Goal: Task Accomplishment & Management: Use online tool/utility

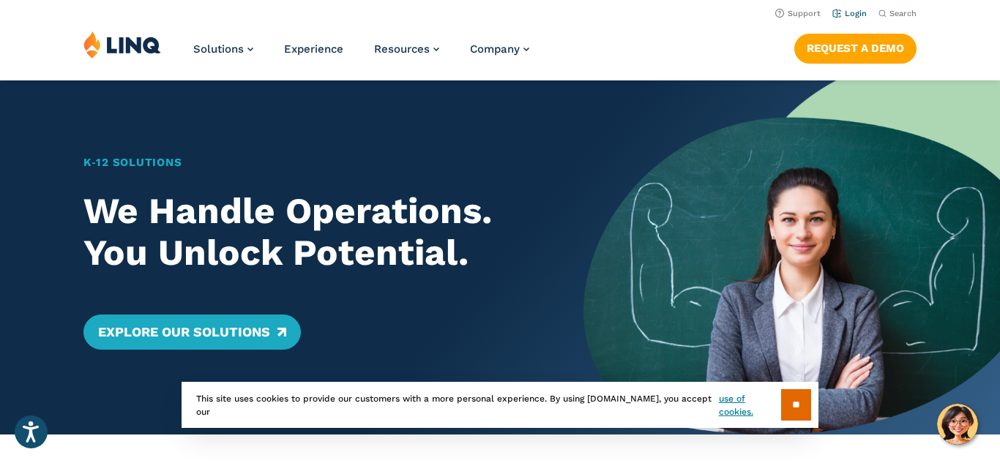
click at [845, 7] on li "Login" at bounding box center [850, 12] width 34 height 16
click at [845, 12] on link "Login" at bounding box center [850, 14] width 34 height 10
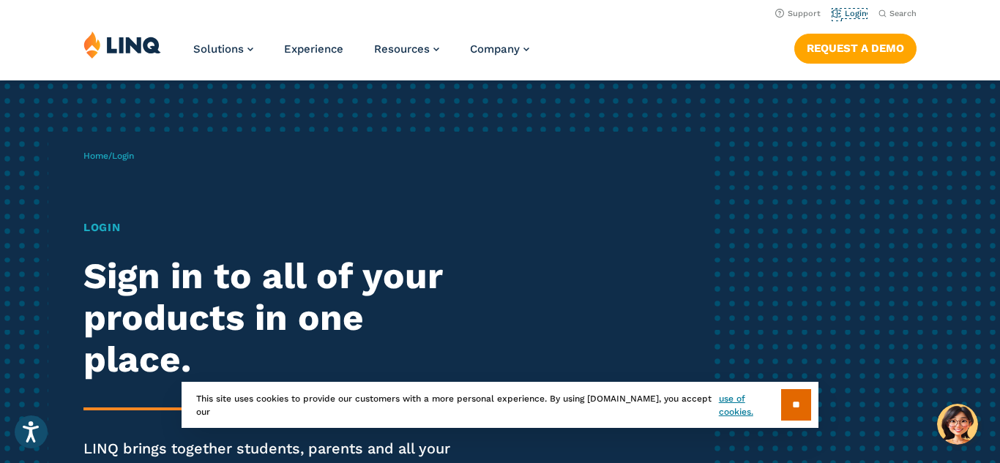
click at [845, 12] on link "Login" at bounding box center [850, 14] width 34 height 10
click at [788, 400] on input "**" at bounding box center [796, 405] width 30 height 31
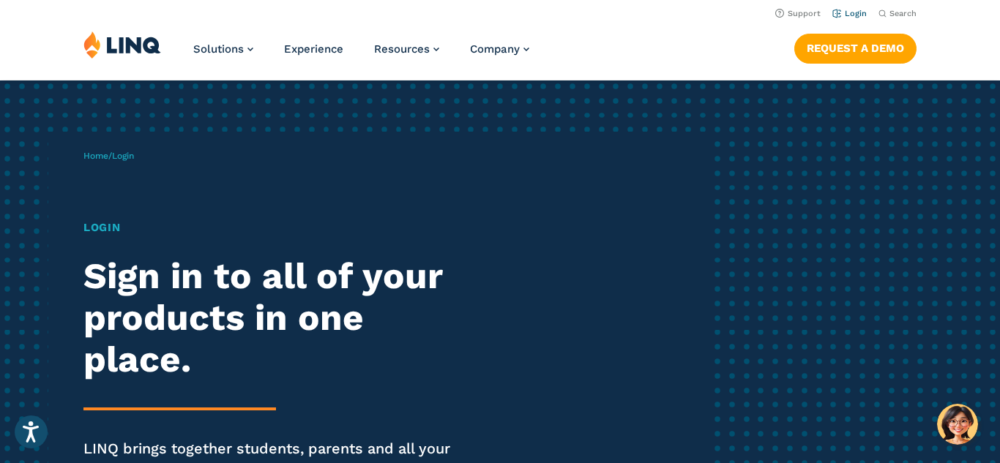
click at [862, 14] on link "Login" at bounding box center [850, 14] width 34 height 10
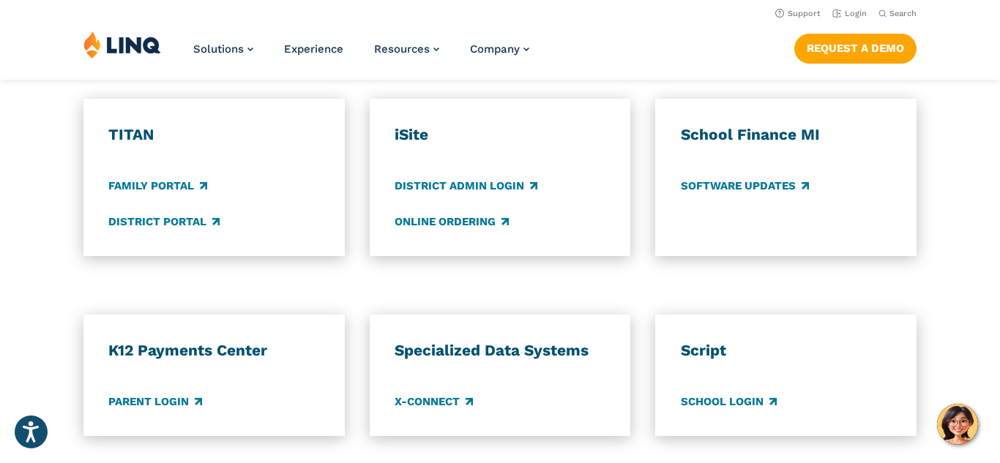
scroll to position [1118, 0]
click at [864, 13] on link "Login" at bounding box center [850, 14] width 34 height 10
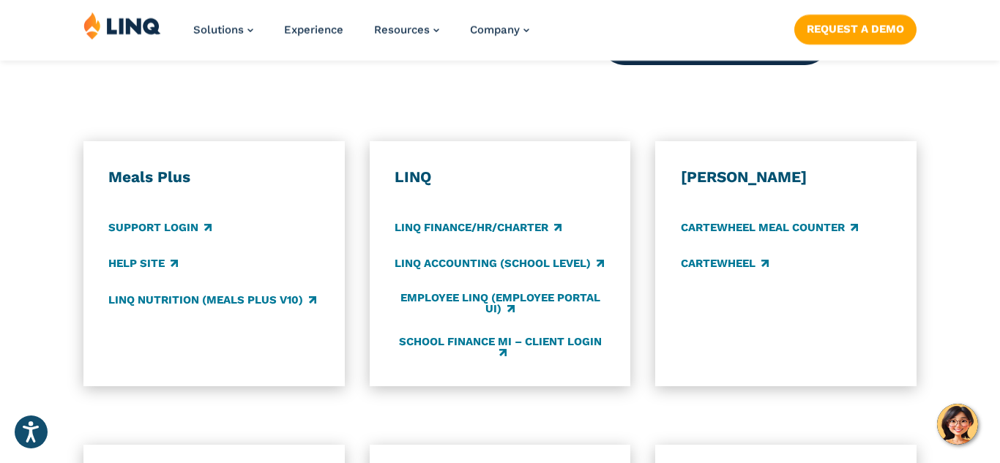
scroll to position [774, 0]
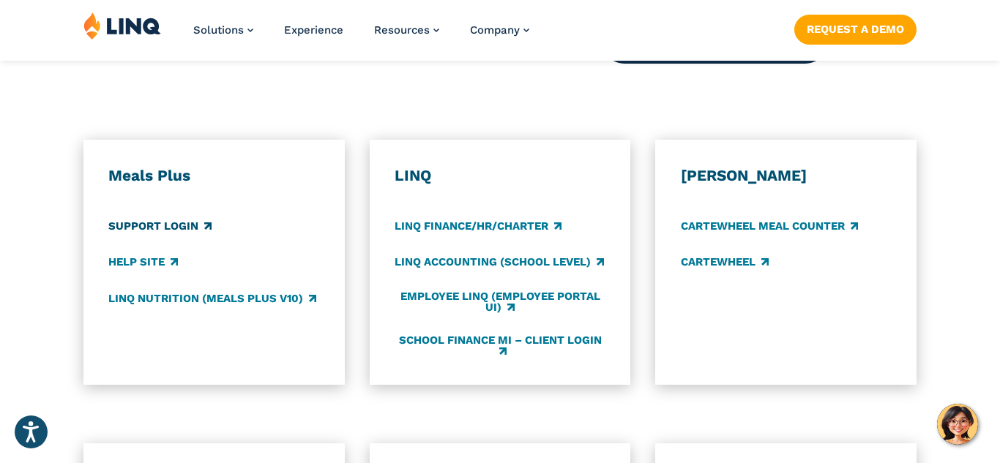
click at [151, 232] on link "Support Login" at bounding box center [159, 227] width 103 height 16
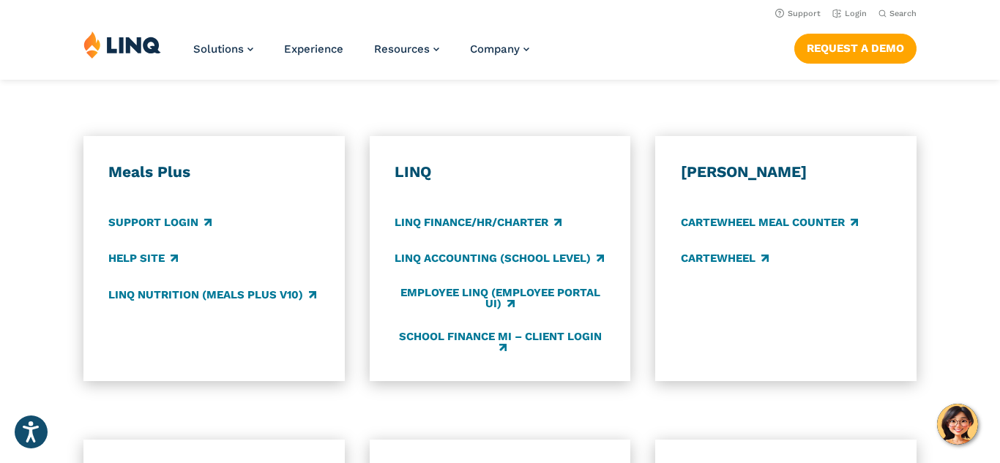
scroll to position [771, 0]
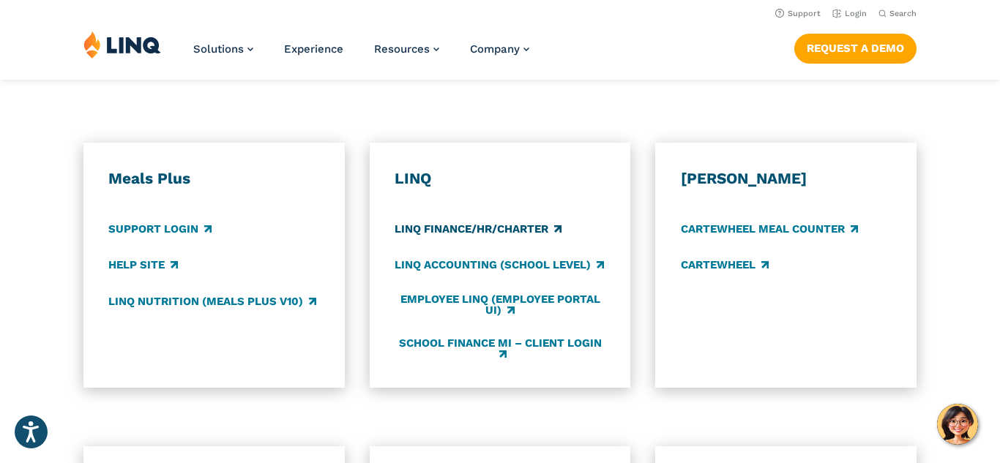
click at [480, 230] on link "LINQ Finance/HR/Charter" at bounding box center [478, 230] width 167 height 16
